Goal: Task Accomplishment & Management: Complete application form

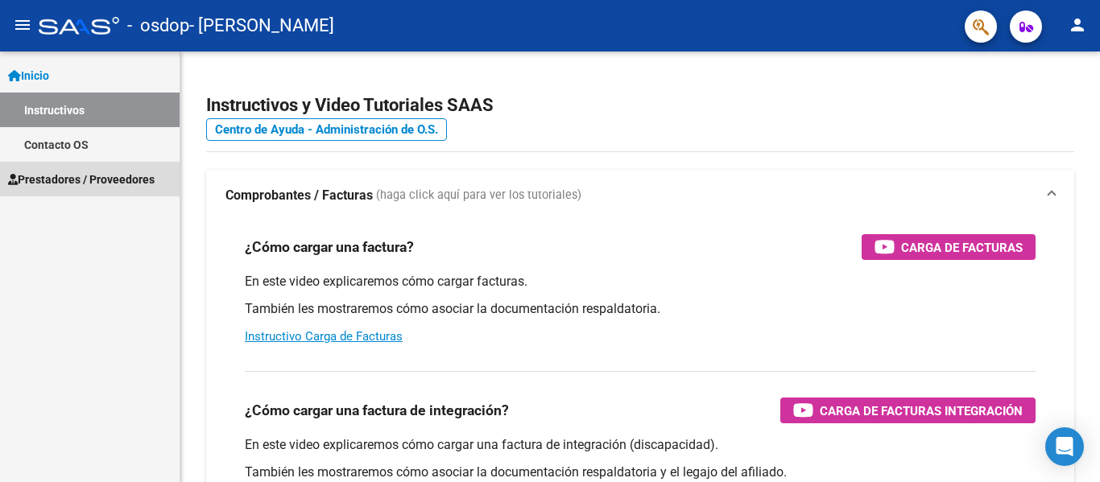
click at [121, 185] on span "Prestadores / Proveedores" at bounding box center [81, 180] width 147 height 18
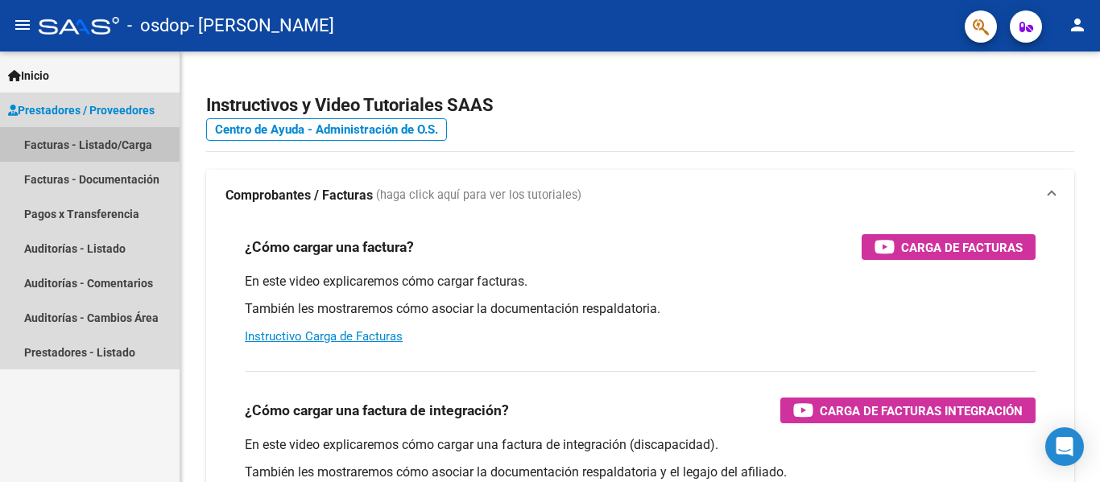
click at [89, 143] on link "Facturas - Listado/Carga" at bounding box center [90, 144] width 180 height 35
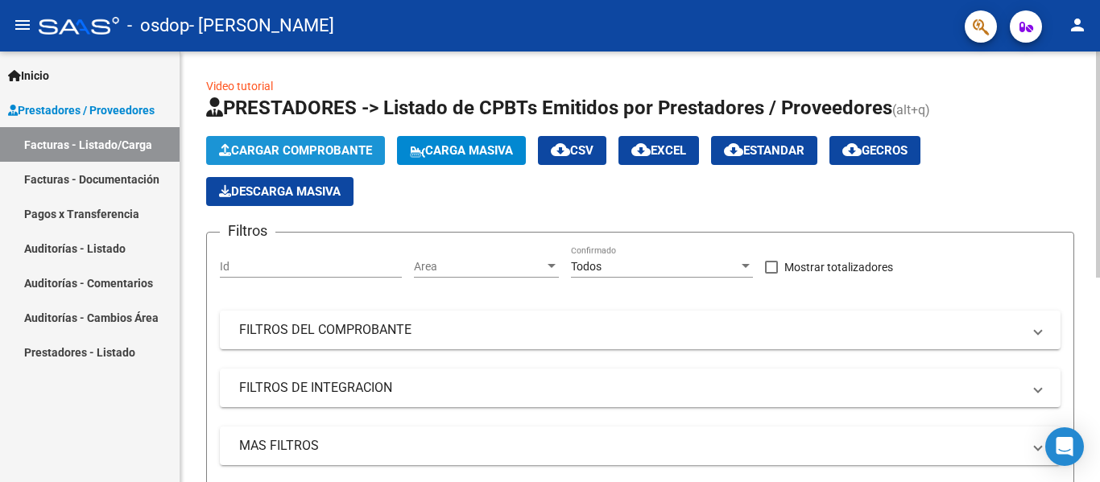
click at [354, 155] on span "Cargar Comprobante" at bounding box center [295, 150] width 153 height 14
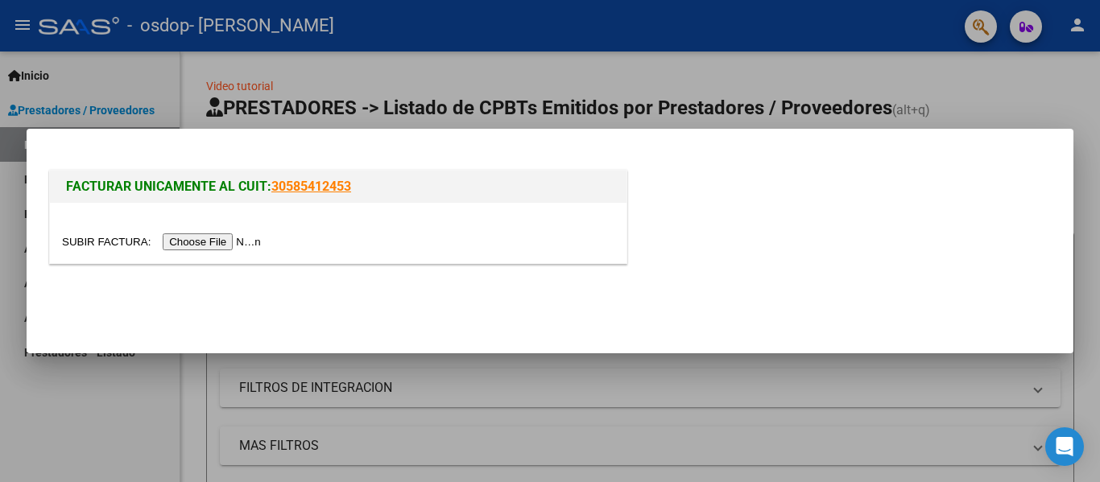
click at [192, 246] on input "file" at bounding box center [164, 241] width 204 height 17
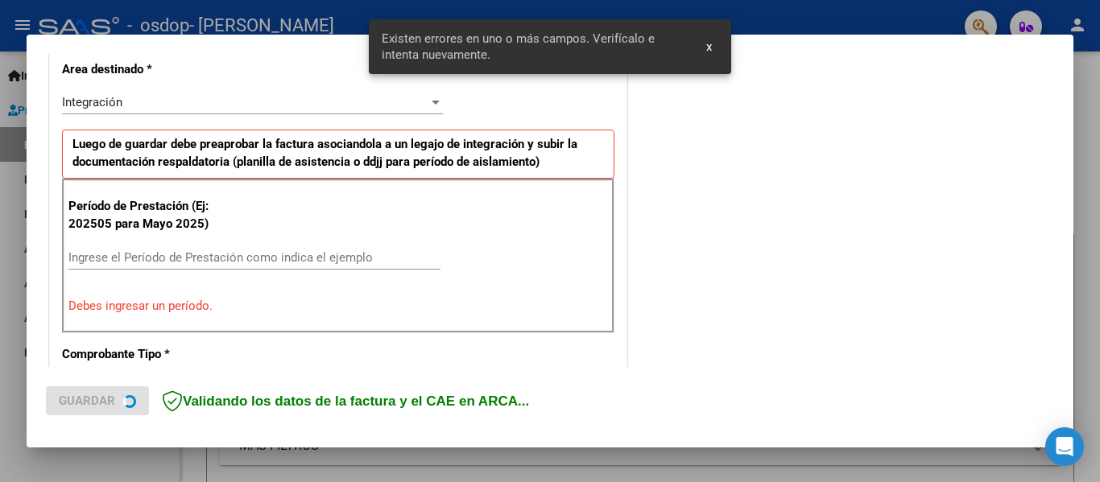
scroll to position [403, 0]
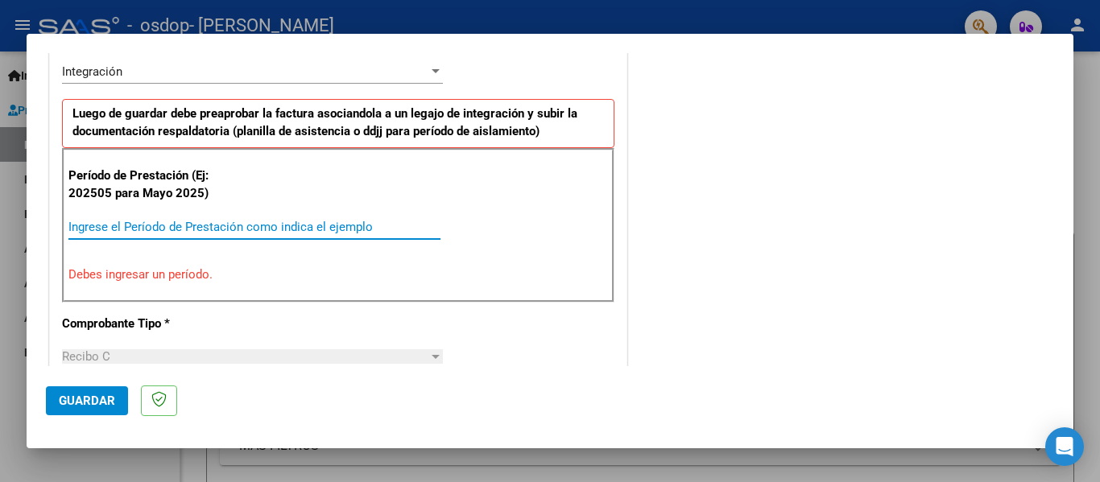
click at [126, 226] on input "Ingrese el Período de Prestación como indica el ejemplo" at bounding box center [254, 227] width 372 height 14
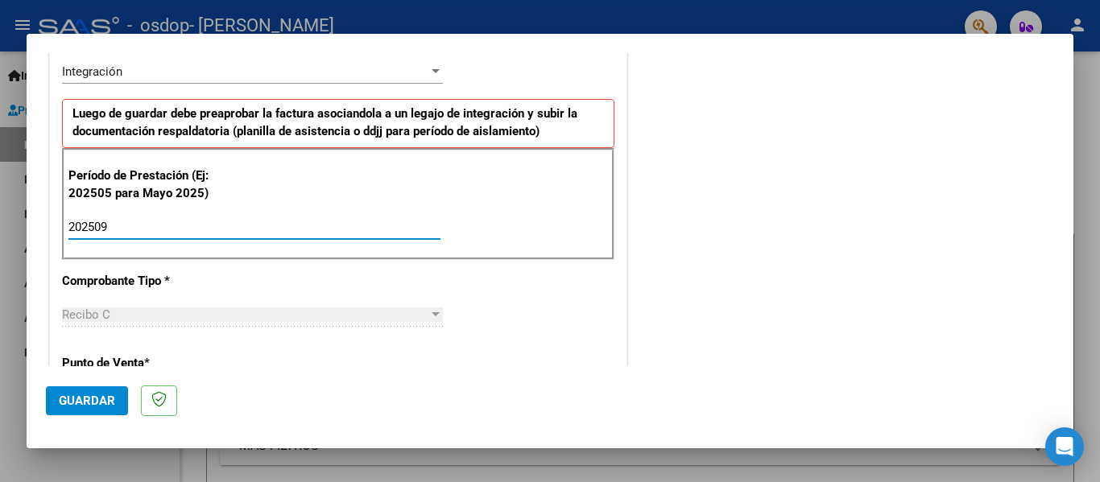
type input "202509"
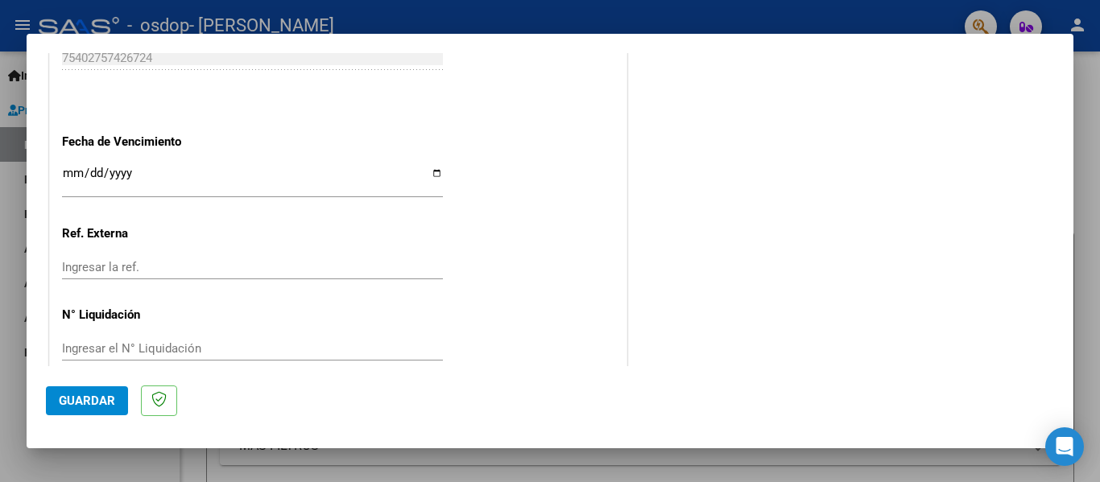
scroll to position [1086, 0]
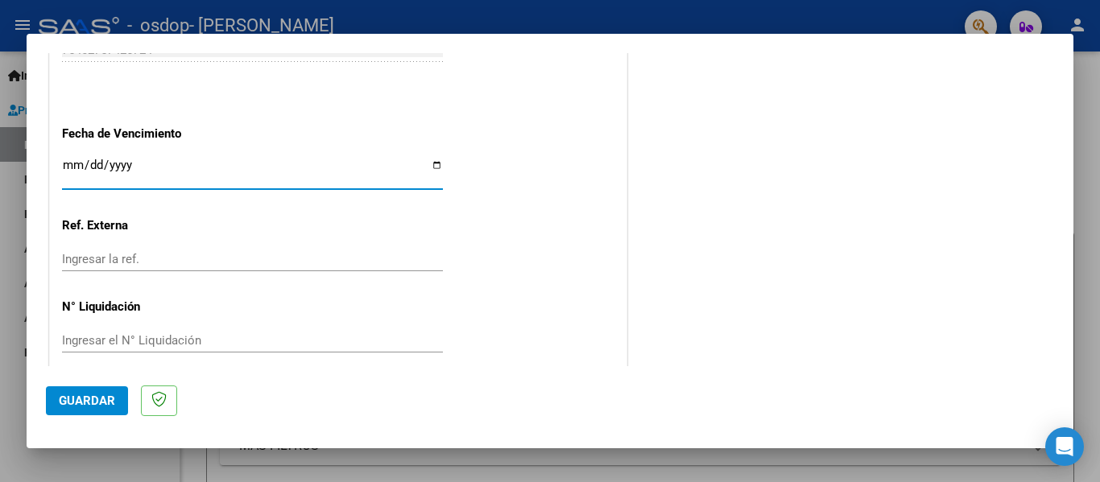
click at [427, 165] on input "Ingresar la fecha" at bounding box center [252, 172] width 381 height 26
type input "[DATE]"
click at [93, 396] on span "Guardar" at bounding box center [87, 401] width 56 height 14
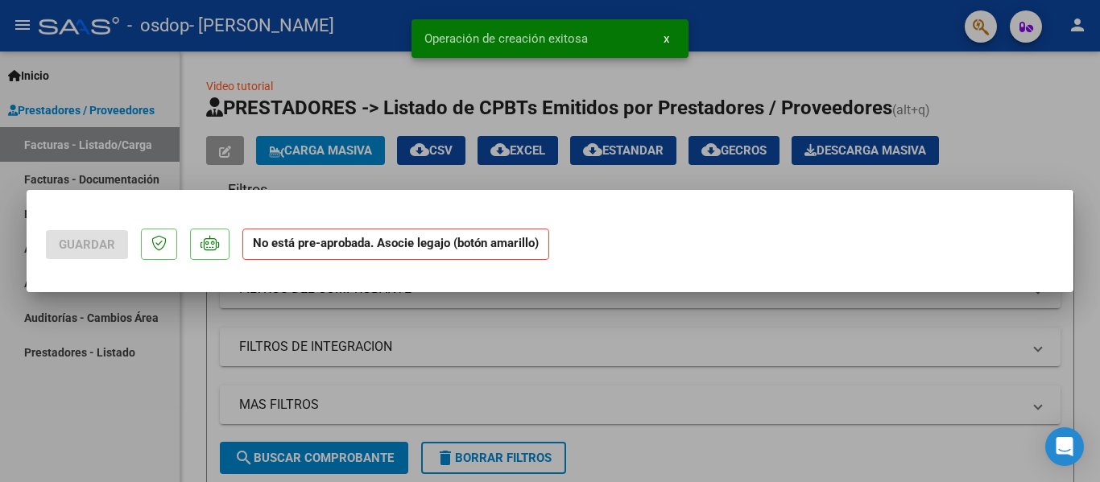
scroll to position [0, 0]
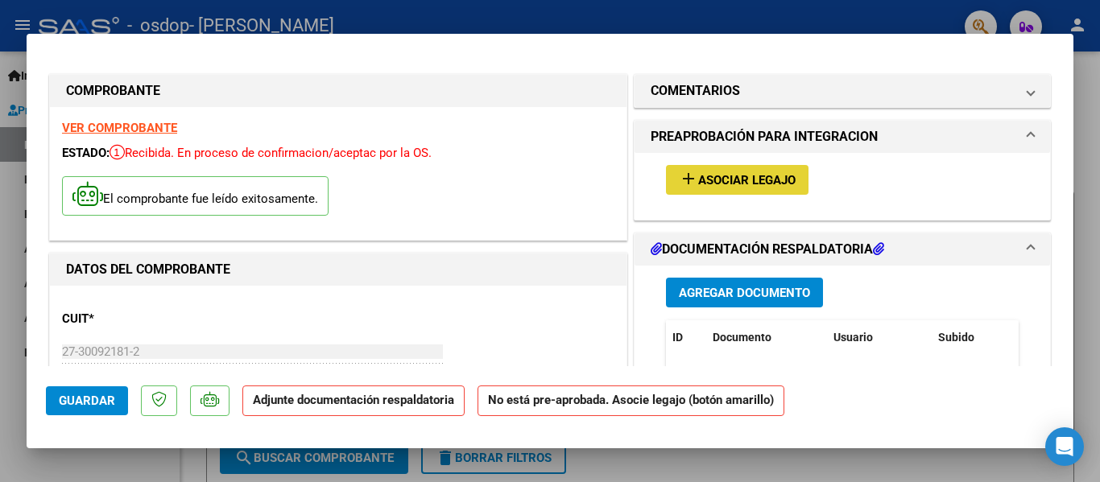
click at [769, 180] on span "Asociar Legajo" at bounding box center [746, 180] width 97 height 14
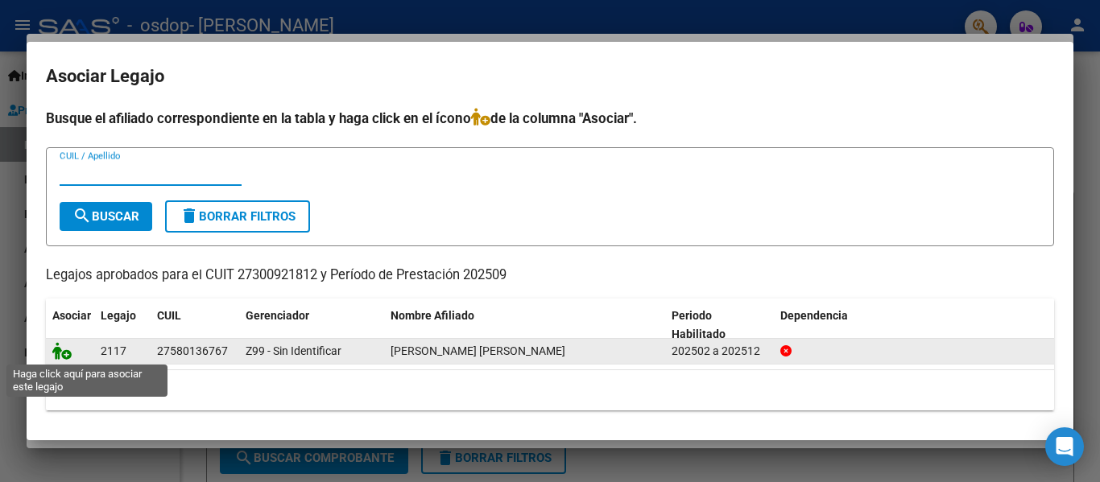
click at [59, 350] on icon at bounding box center [61, 351] width 19 height 18
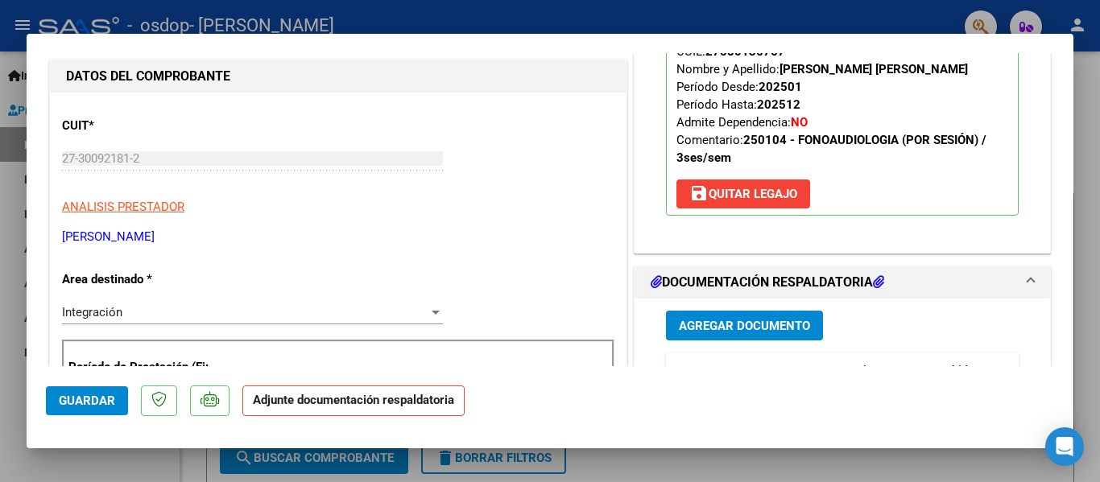
scroll to position [225, 0]
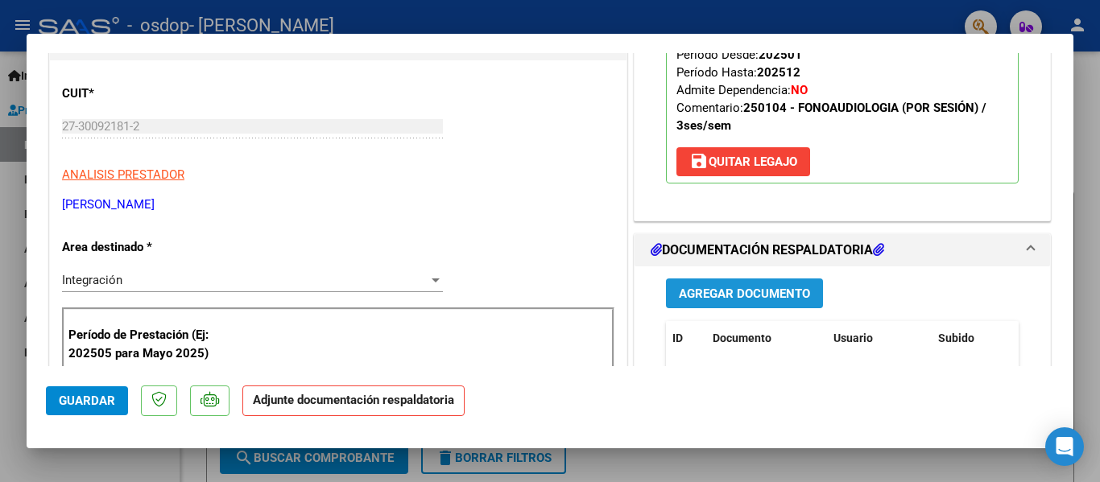
click at [757, 293] on span "Agregar Documento" at bounding box center [744, 294] width 131 height 14
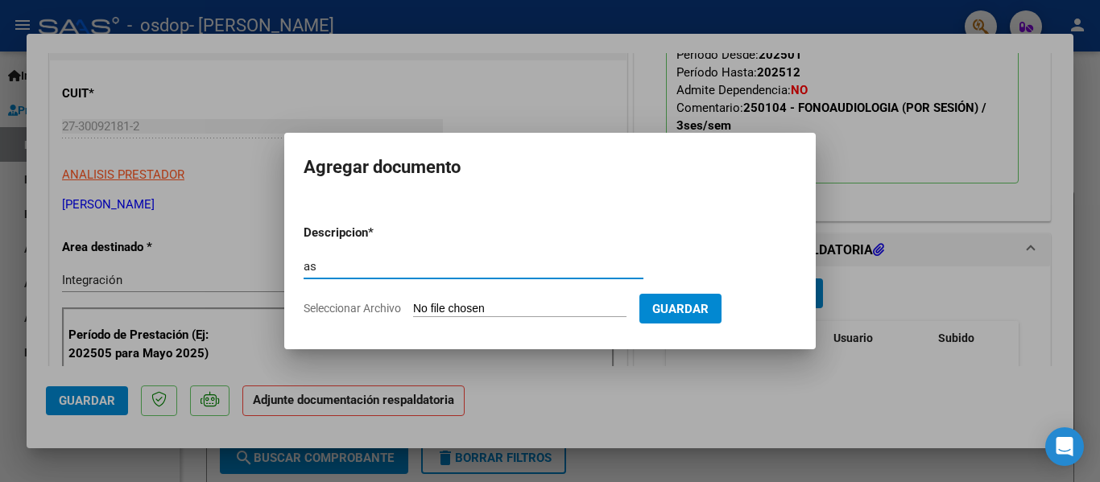
type input "a"
type input "Asistencia"
click at [542, 305] on input "Seleccionar Archivo" at bounding box center [519, 309] width 213 height 15
type input "C:\fakepath\Violeta [DATE].pdf"
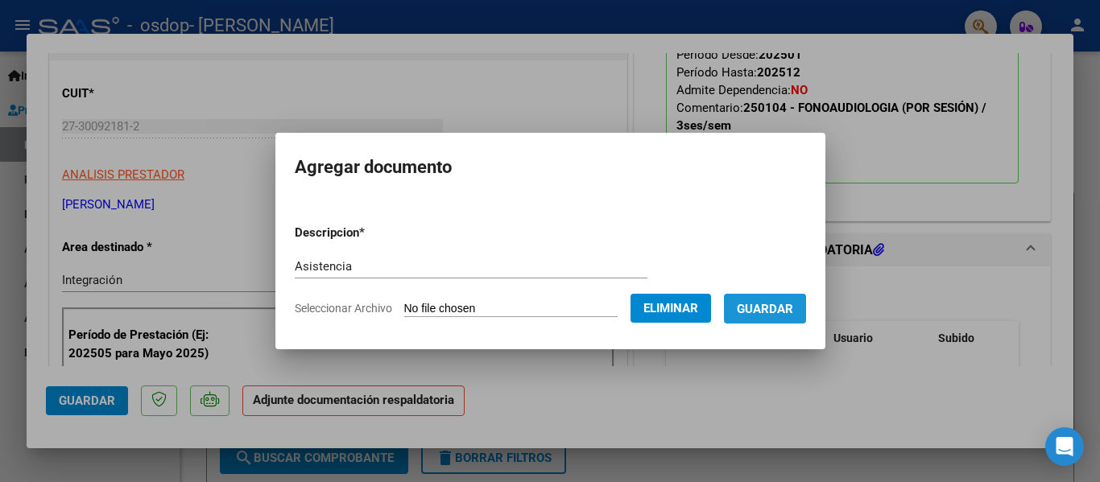
click at [775, 314] on span "Guardar" at bounding box center [765, 309] width 56 height 14
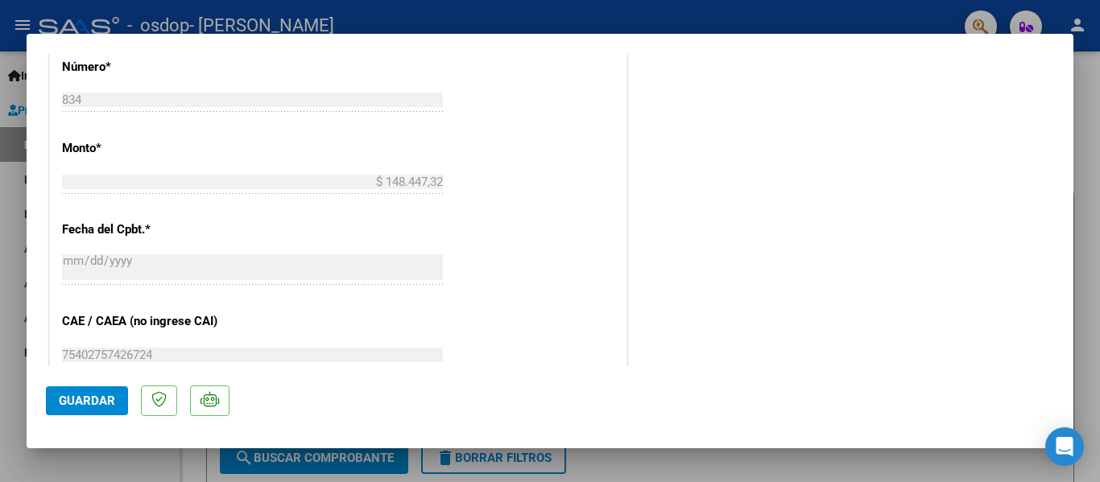
scroll to position [837, 0]
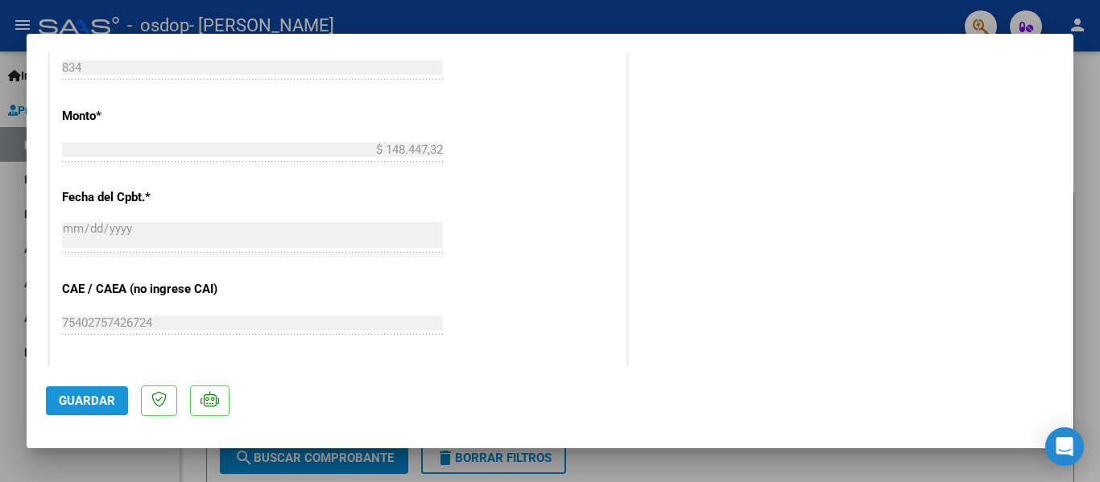
click at [90, 400] on span "Guardar" at bounding box center [87, 401] width 56 height 14
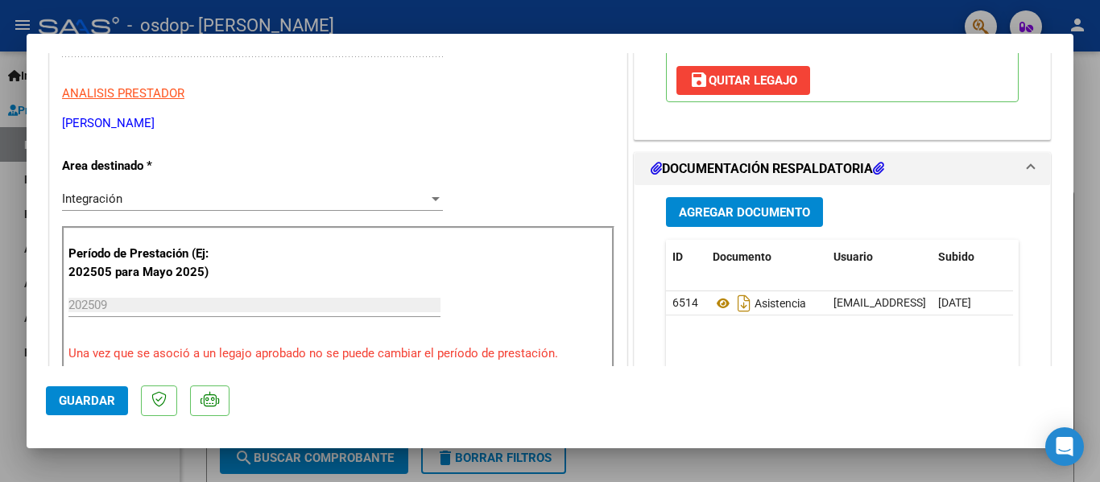
scroll to position [33, 0]
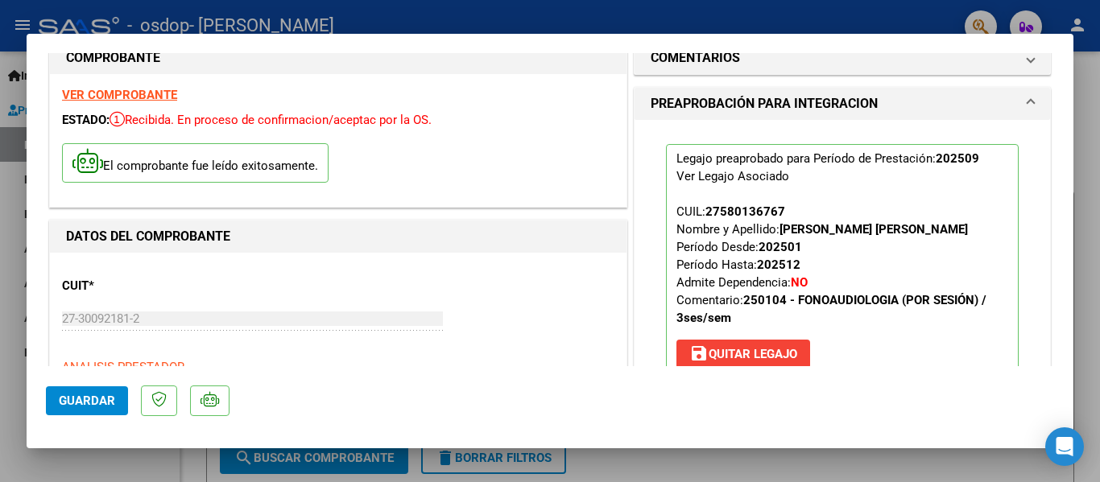
click at [658, 2] on div at bounding box center [550, 241] width 1100 height 482
type input "$ 0,00"
